Goal: Task Accomplishment & Management: Complete application form

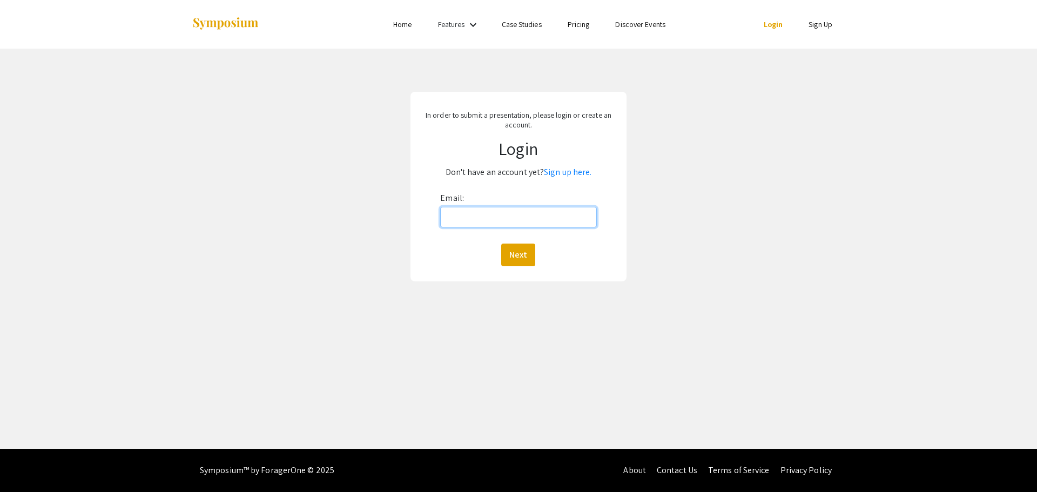
click at [473, 218] on input "Email:" at bounding box center [518, 217] width 156 height 21
type input "[EMAIL_ADDRESS][DOMAIN_NAME]"
click at [509, 249] on button "Next" at bounding box center [518, 254] width 34 height 23
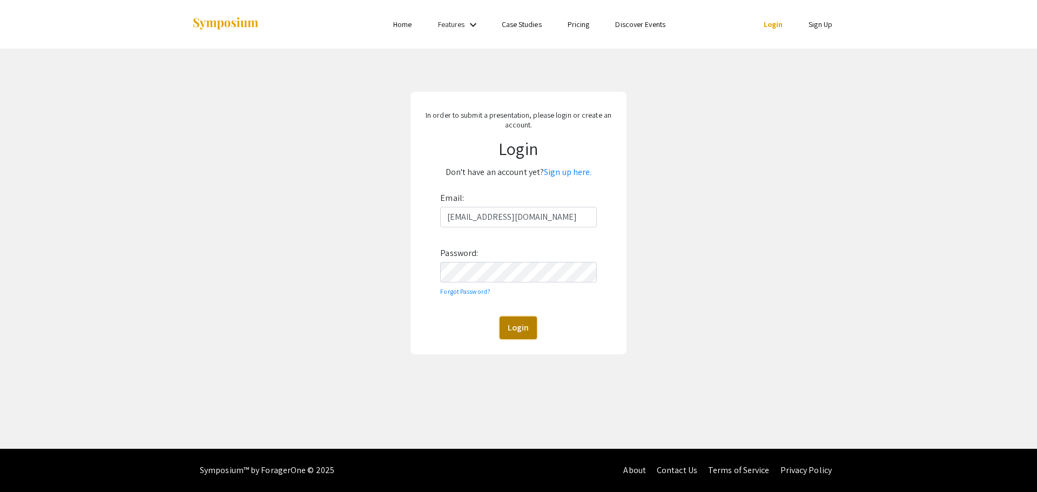
click at [504, 329] on button "Login" at bounding box center [517, 327] width 37 height 23
click at [563, 172] on link "Sign up here." at bounding box center [568, 171] width 48 height 11
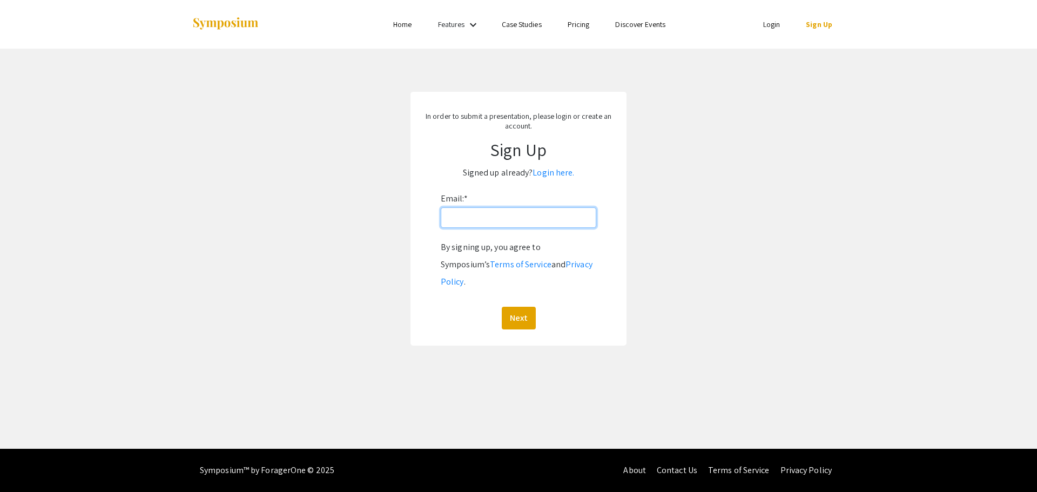
click at [510, 223] on input "Email: *" at bounding box center [518, 217] width 155 height 21
type input "[EMAIL_ADDRESS][DOMAIN_NAME]"
click at [511, 307] on button "Next" at bounding box center [519, 318] width 34 height 23
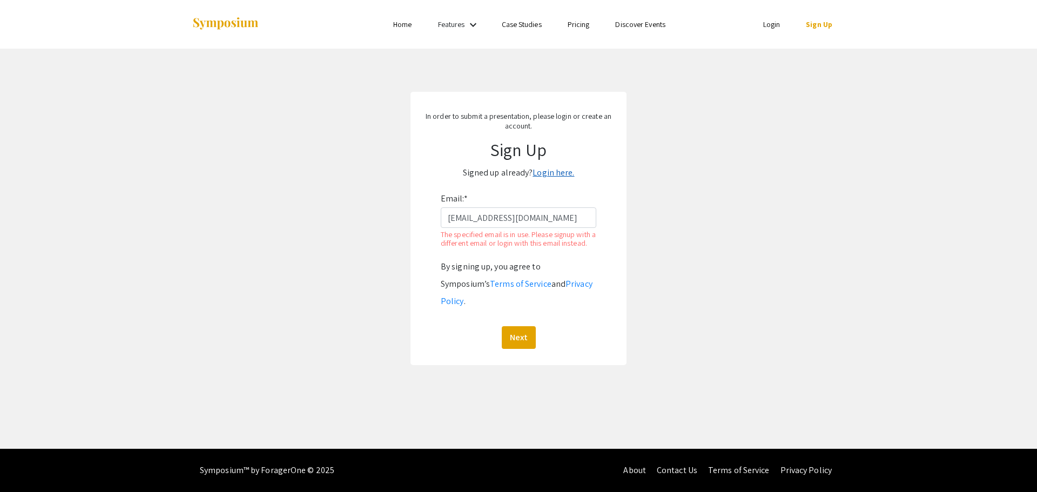
click at [554, 175] on link "Login here." at bounding box center [553, 172] width 42 height 11
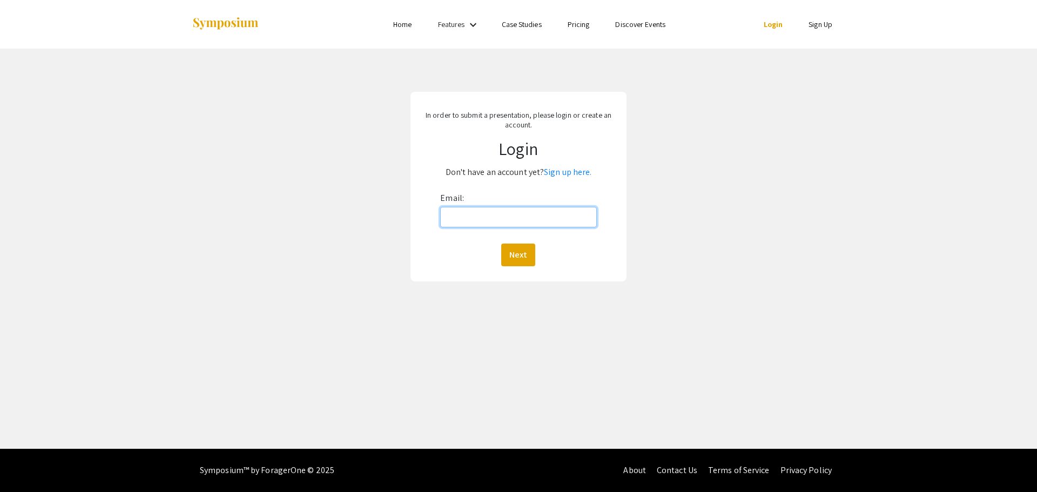
click at [493, 225] on input "Email:" at bounding box center [518, 217] width 156 height 21
type input "[EMAIL_ADDRESS][DOMAIN_NAME]"
click at [507, 253] on button "Next" at bounding box center [518, 254] width 34 height 23
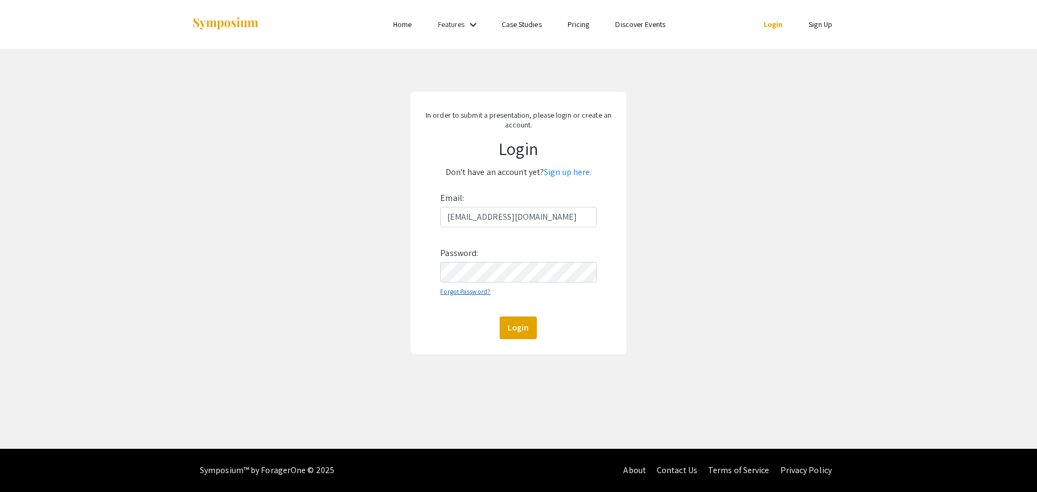
click at [480, 290] on link "Forgot Password?" at bounding box center [465, 291] width 50 height 8
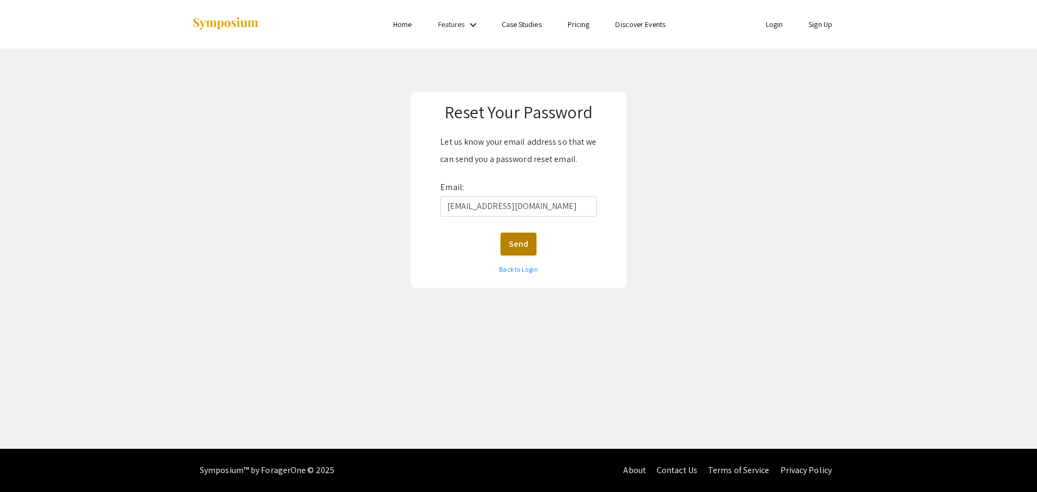
click at [519, 243] on button "Send" at bounding box center [518, 244] width 36 height 23
click at [506, 271] on link "Back to Login" at bounding box center [518, 269] width 38 height 8
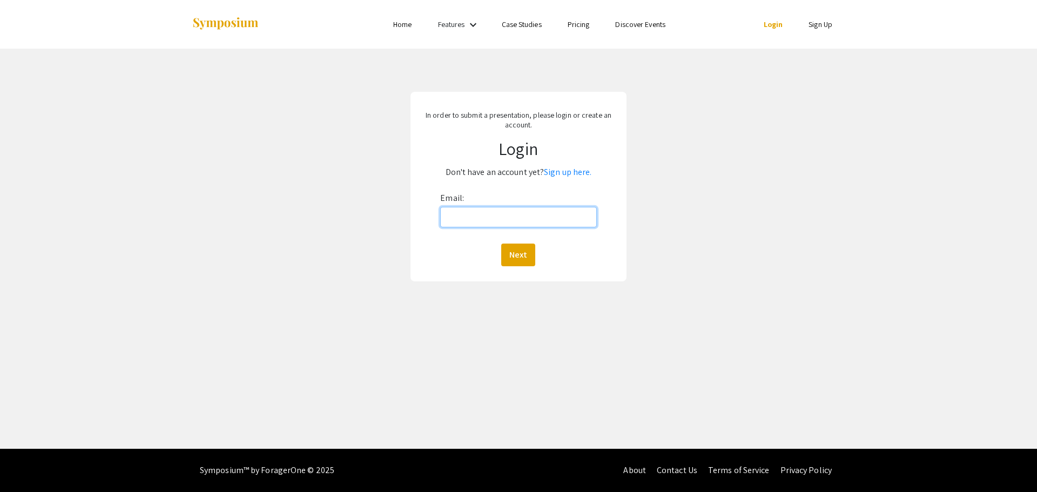
click at [470, 213] on input "Email:" at bounding box center [518, 217] width 156 height 21
type input "[EMAIL_ADDRESS][DOMAIN_NAME]"
click at [505, 255] on button "Next" at bounding box center [518, 254] width 34 height 23
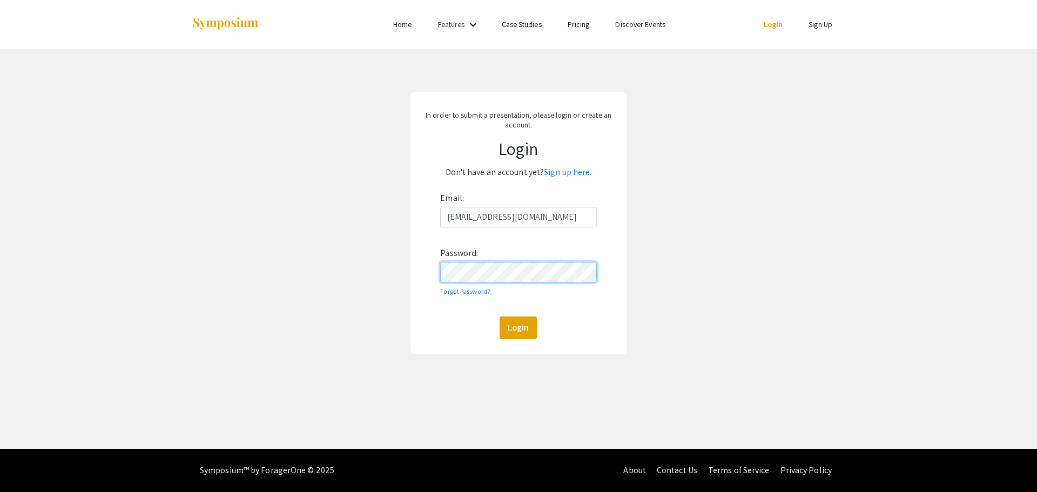
click at [499, 316] on button "Login" at bounding box center [517, 327] width 37 height 23
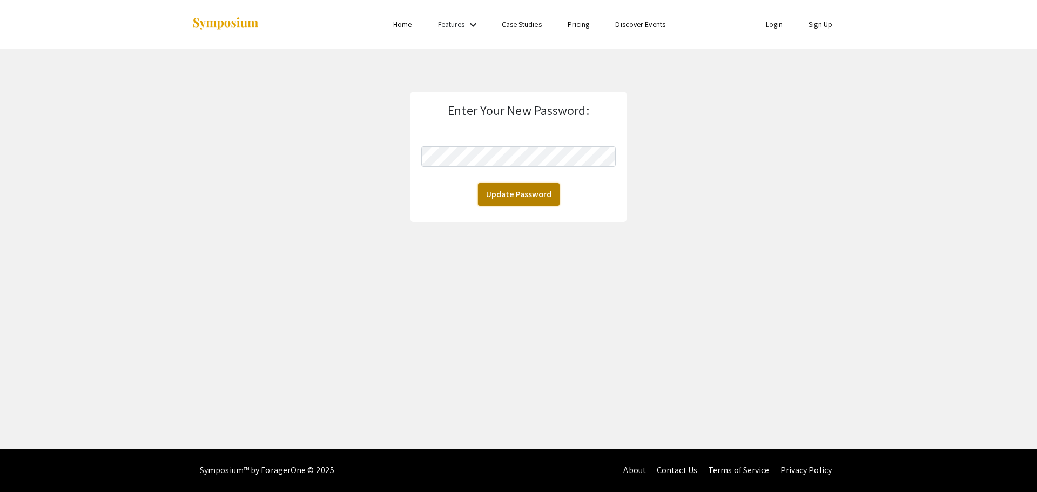
click at [518, 197] on button "Update Password" at bounding box center [519, 194] width 82 height 23
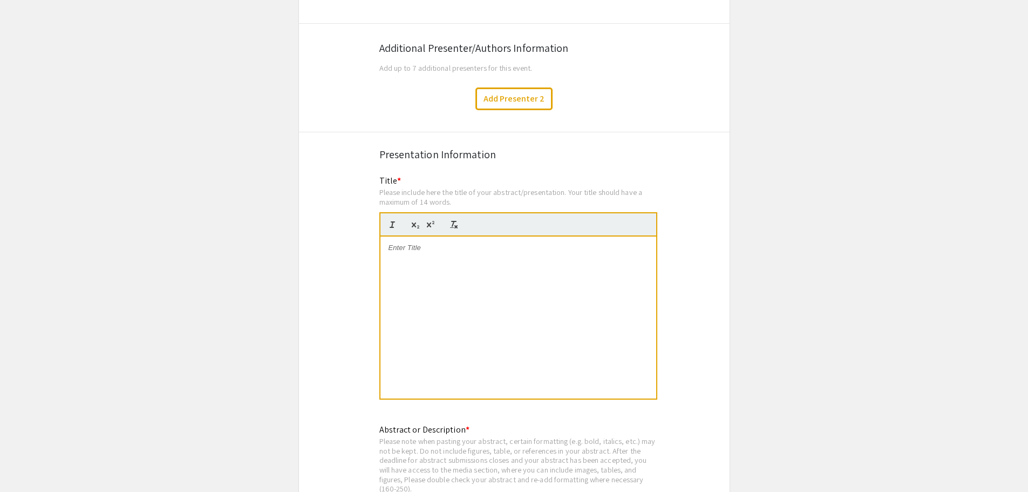
scroll to position [1943, 0]
